Goal: Check status: Check status

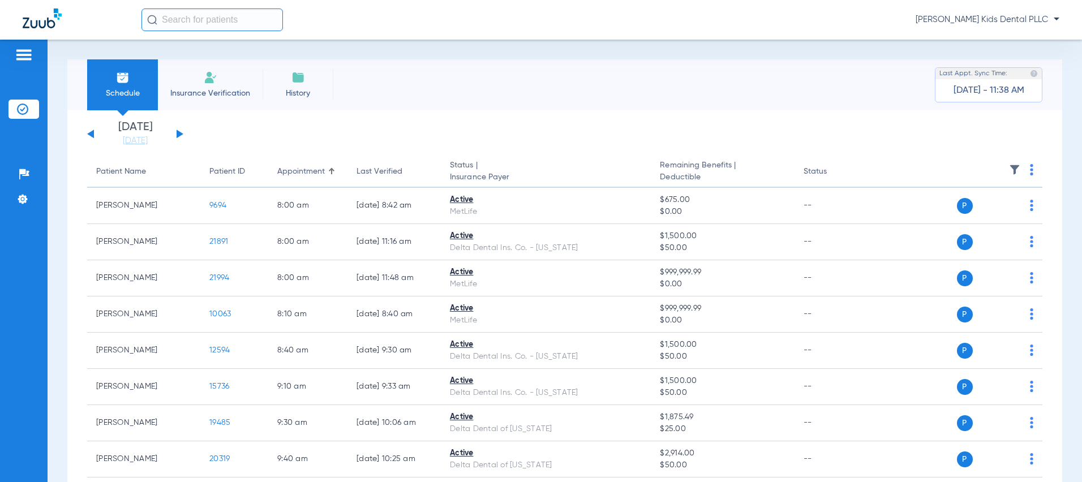
click at [175, 133] on div "[DATE] [DATE] [DATE] [DATE] [DATE] [DATE] [DATE] [DATE] [DATE] [DATE] [DATE] [D…" at bounding box center [135, 134] width 96 height 25
click at [179, 133] on button at bounding box center [179, 134] width 7 height 8
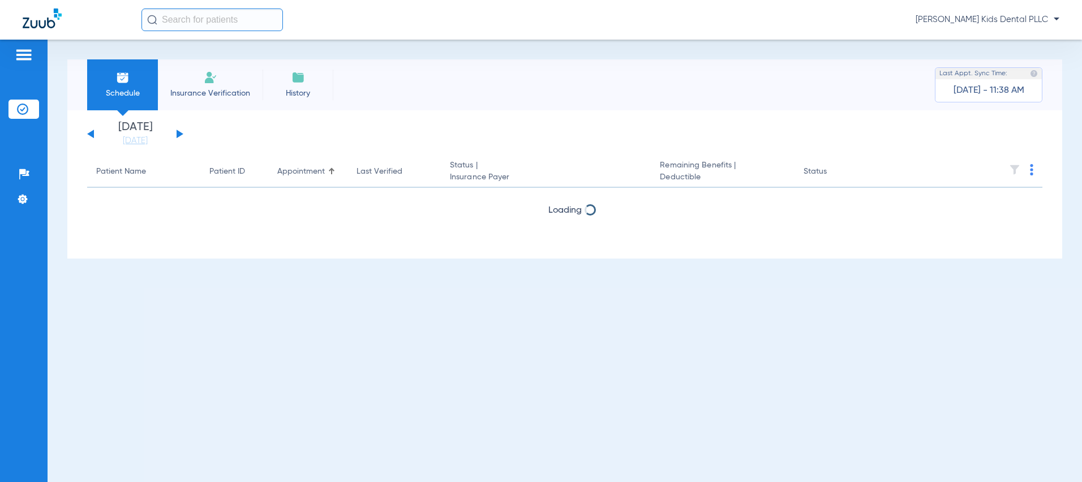
click at [179, 133] on button at bounding box center [179, 134] width 7 height 8
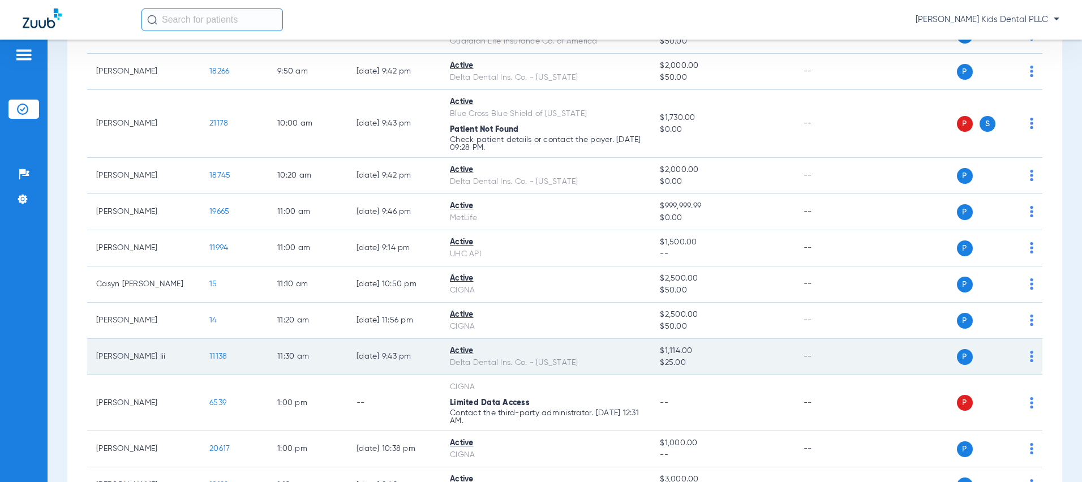
scroll to position [453, 0]
click at [223, 353] on span "11138" at bounding box center [218, 355] width 18 height 8
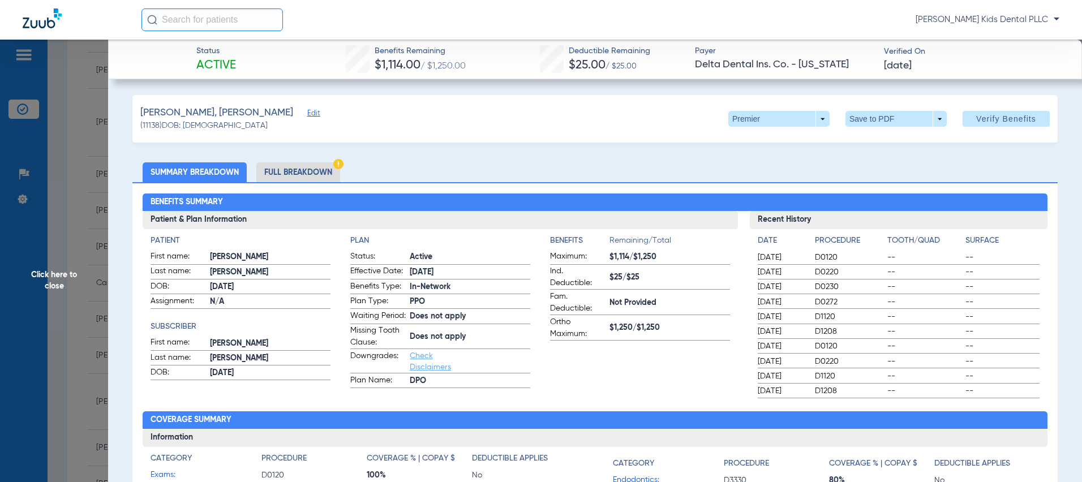
click at [295, 171] on li "Full Breakdown" at bounding box center [298, 172] width 84 height 20
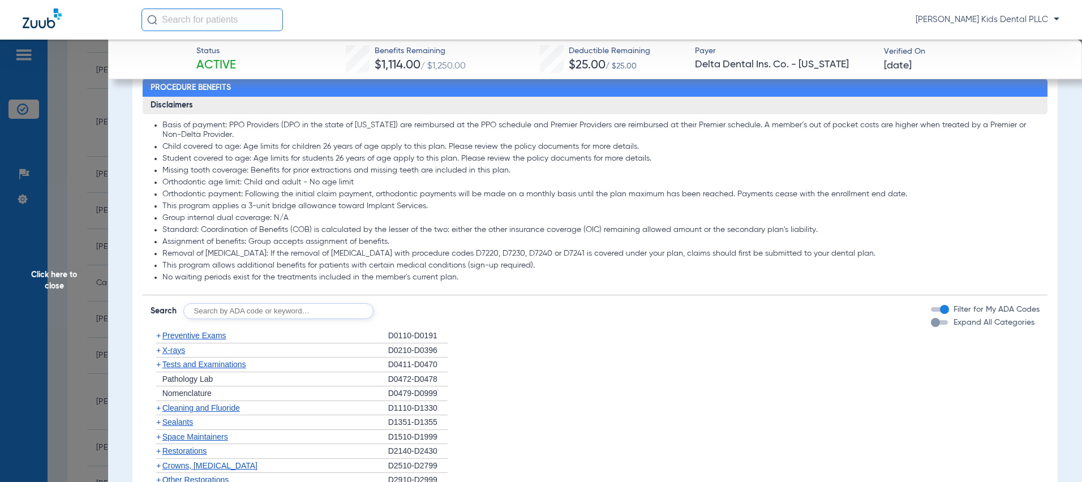
scroll to position [848, 0]
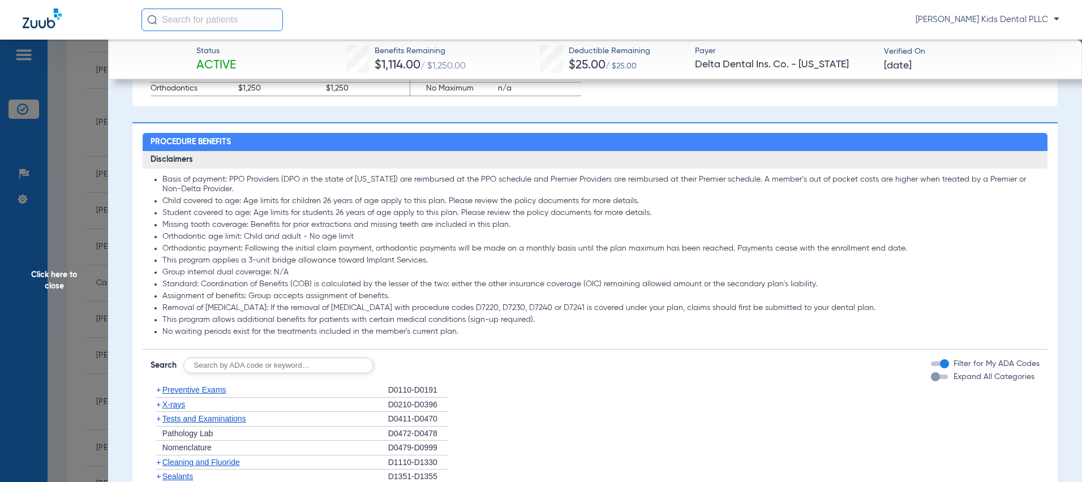
click at [272, 385] on div "Disclaimers Basis of payment: PPO Providers (DPO in the state of [US_STATE]) ar…" at bounding box center [595, 458] width 905 height 615
click at [331, 373] on input "text" at bounding box center [278, 365] width 190 height 16
type input "7961"
click button "Search" at bounding box center [415, 365] width 45 height 16
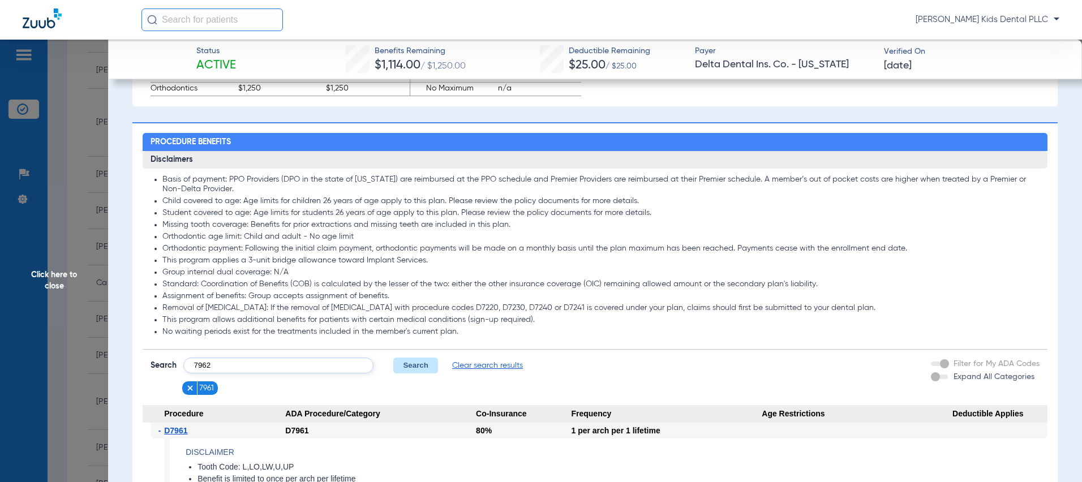
type input "7962"
click button "Search" at bounding box center [415, 365] width 45 height 16
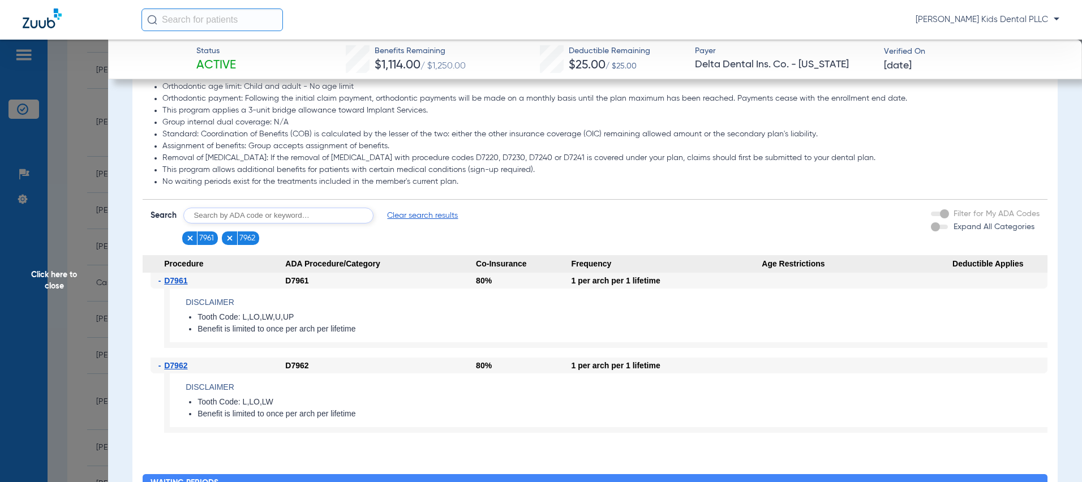
scroll to position [1018, 0]
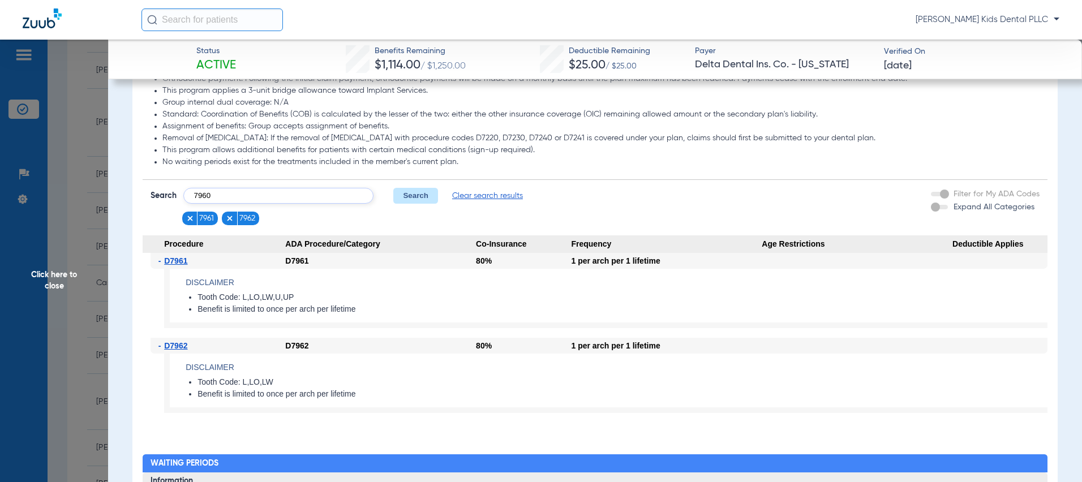
type input "7960"
click button "Search" at bounding box center [415, 196] width 45 height 16
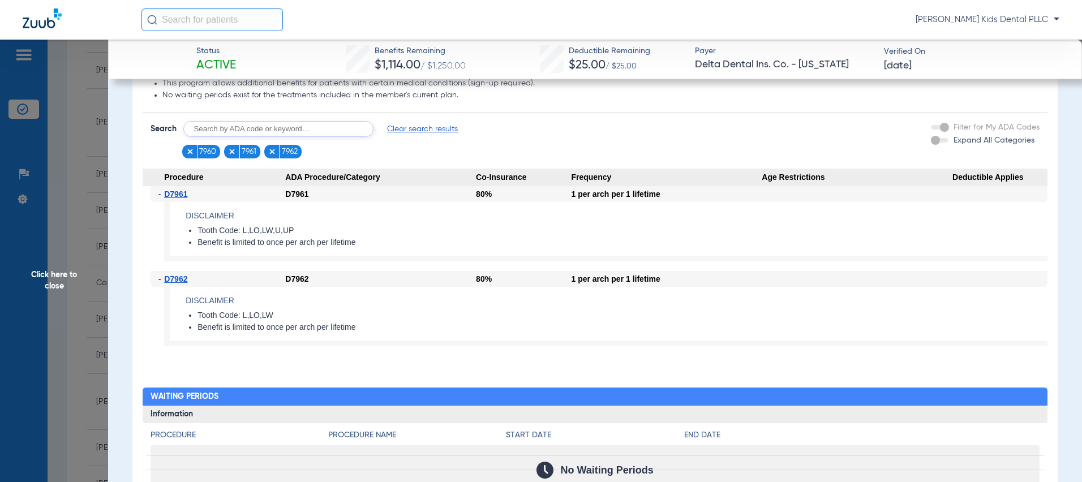
scroll to position [1075, 0]
